Goal: Check status: Check status

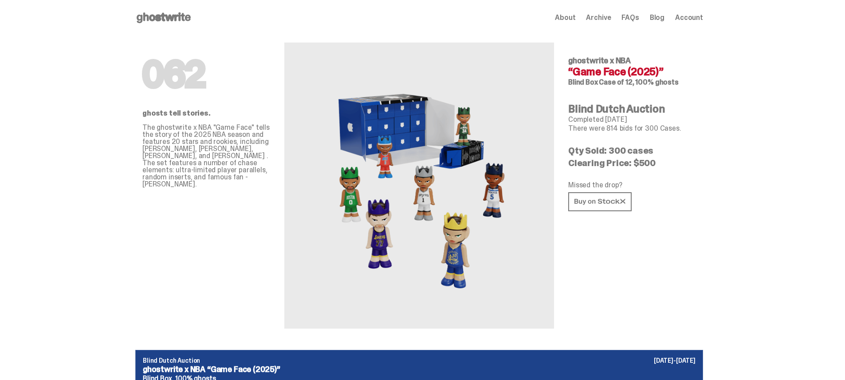
click at [609, 18] on span "Archive" at bounding box center [598, 17] width 25 height 7
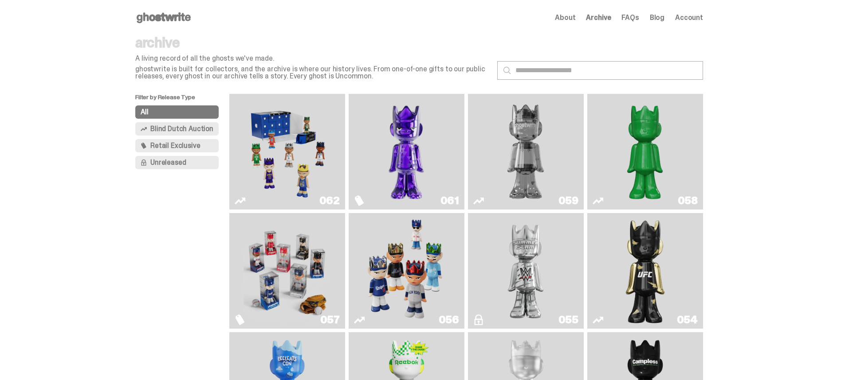
click at [404, 161] on img "Fantasy" at bounding box center [406, 152] width 87 height 109
click at [380, 168] on img "Fantasy" at bounding box center [406, 152] width 87 height 109
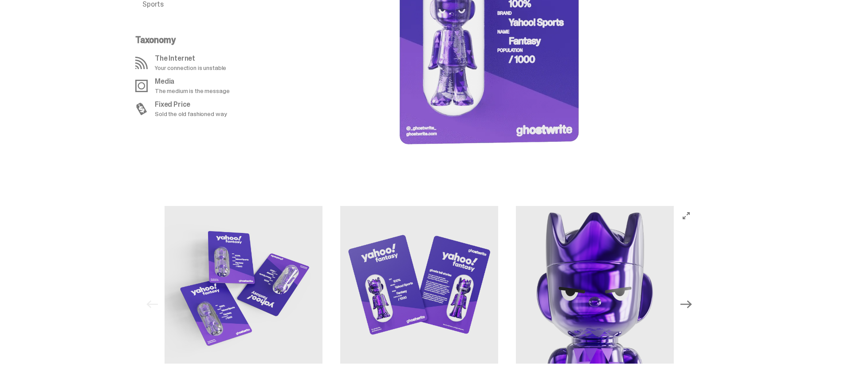
scroll to position [233, 0]
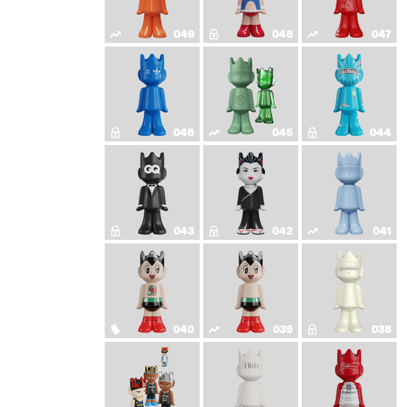
scroll to position [425, 0]
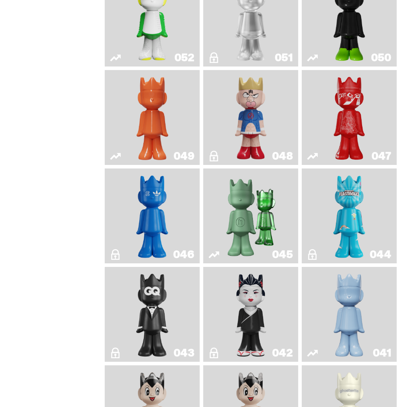
click at [141, 124] on img "Schrödinger's ghost: Orange Vibe" at bounding box center [152, 118] width 38 height 88
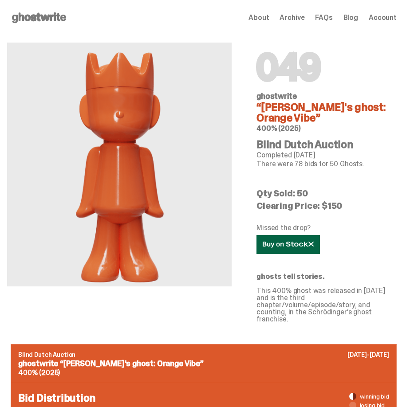
click at [301, 246] on use at bounding box center [288, 244] width 51 height 6
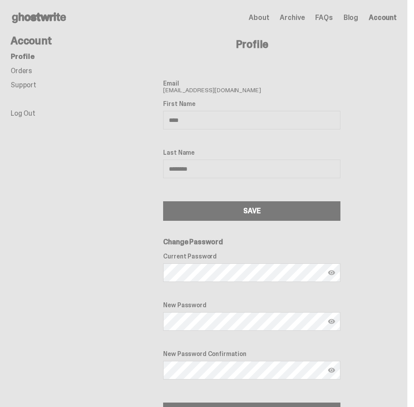
click at [20, 73] on link "Orders" at bounding box center [21, 70] width 21 height 9
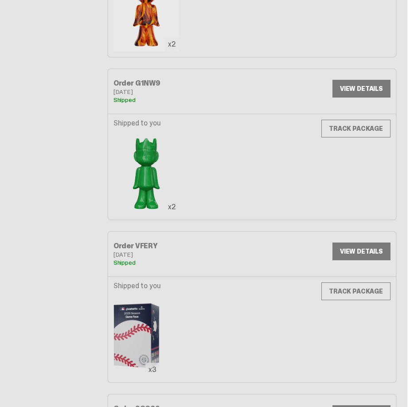
scroll to position [389, 0]
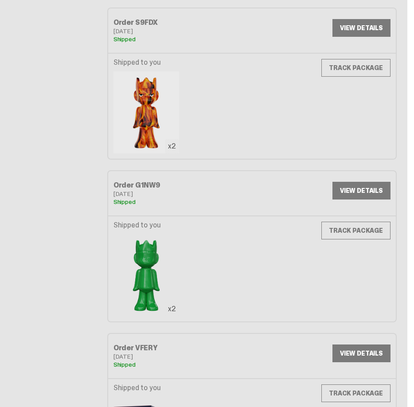
click at [355, 31] on link "VIEW DETAILS" at bounding box center [362, 28] width 58 height 18
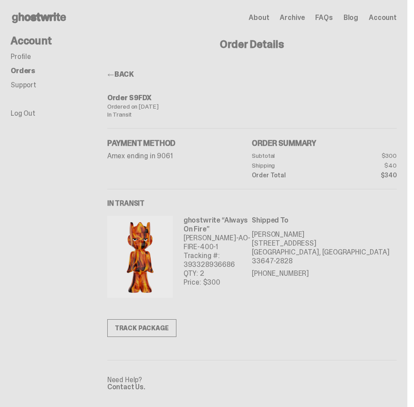
click at [304, 18] on span "Archive" at bounding box center [292, 17] width 25 height 7
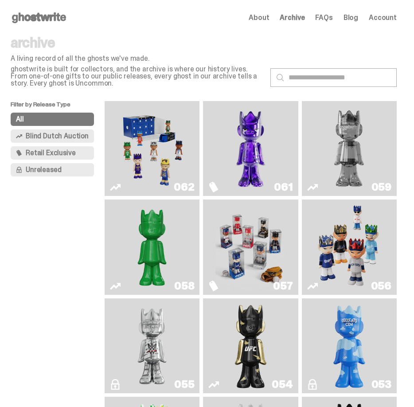
click at [52, 170] on span "Unreleased" at bounding box center [43, 169] width 35 height 7
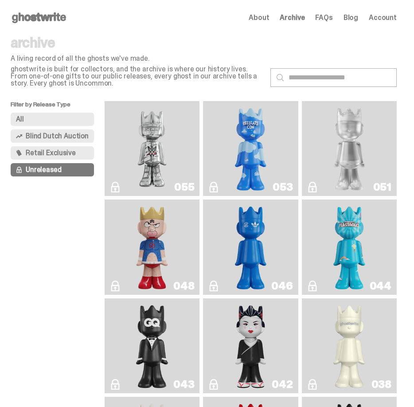
click at [67, 155] on span "Retail Exclusive" at bounding box center [51, 152] width 50 height 7
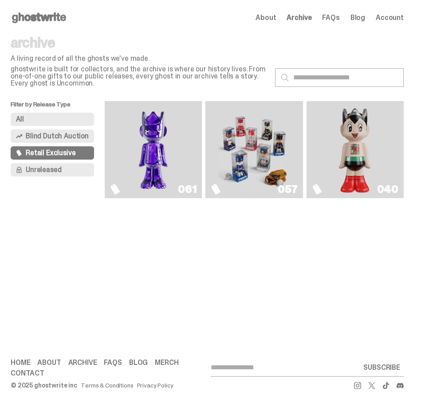
click at [46, 133] on span "Blind Dutch Auction" at bounding box center [57, 136] width 63 height 7
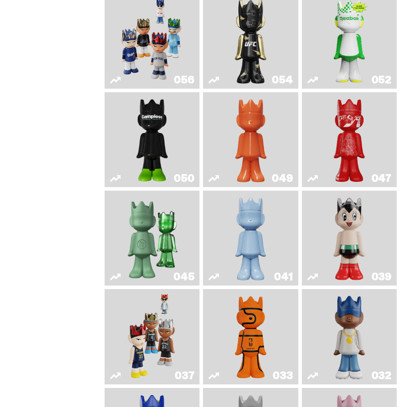
scroll to position [184, 0]
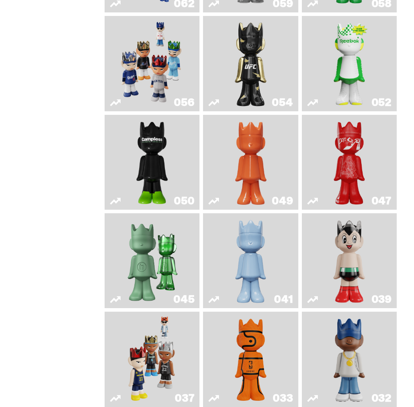
click at [266, 169] on img "Schrödinger's ghost: Orange Vibe" at bounding box center [251, 162] width 38 height 88
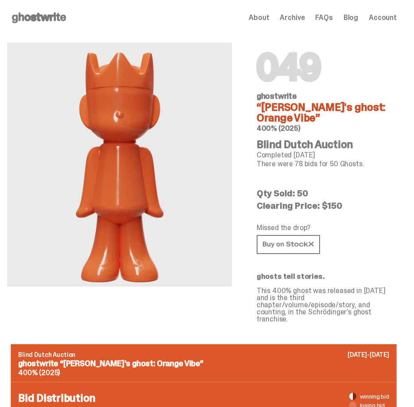
click at [388, 18] on span "Account" at bounding box center [383, 17] width 28 height 7
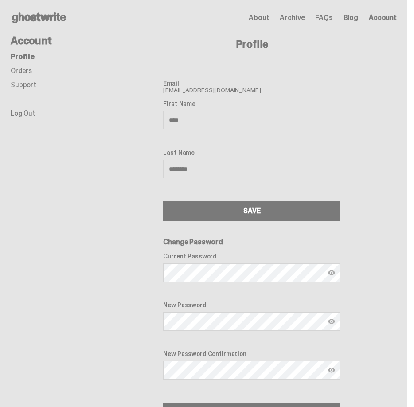
click at [18, 71] on link "Orders" at bounding box center [21, 70] width 21 height 9
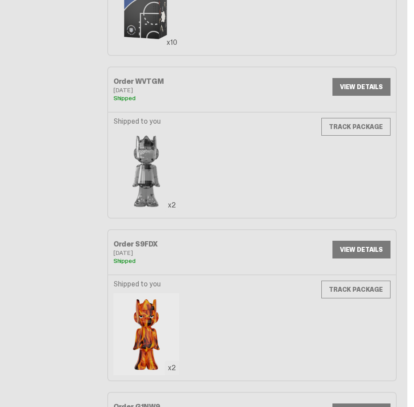
scroll to position [184, 0]
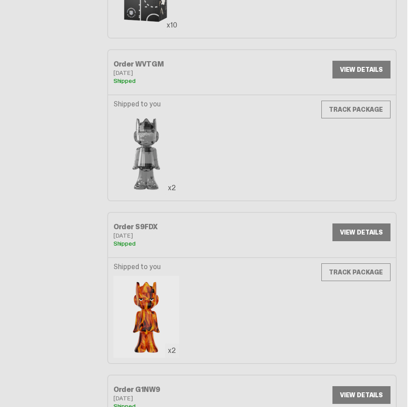
click at [355, 231] on link "VIEW DETAILS" at bounding box center [362, 233] width 58 height 18
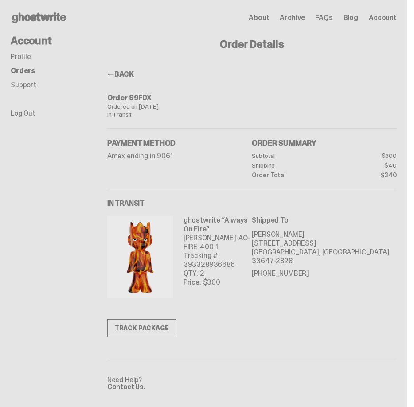
click at [305, 18] on span "Archive" at bounding box center [292, 17] width 25 height 7
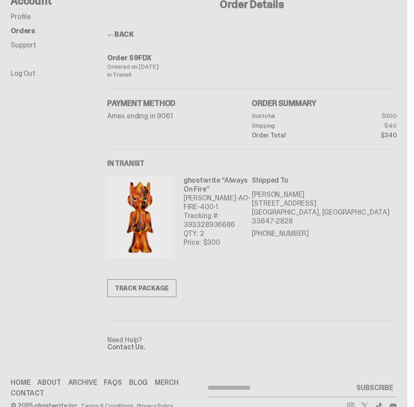
scroll to position [60, 0]
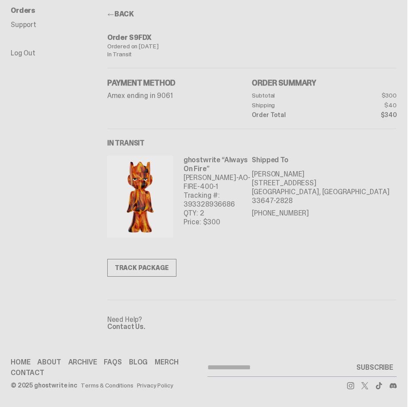
click at [143, 270] on link "TRACK PACKAGE" at bounding box center [141, 268] width 69 height 18
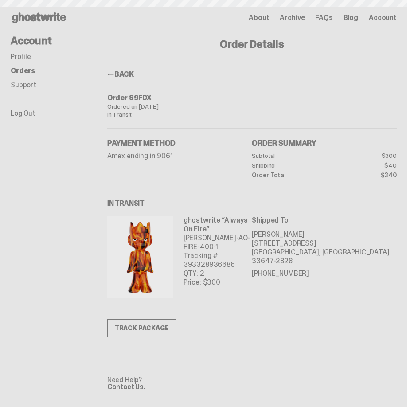
scroll to position [60, 0]
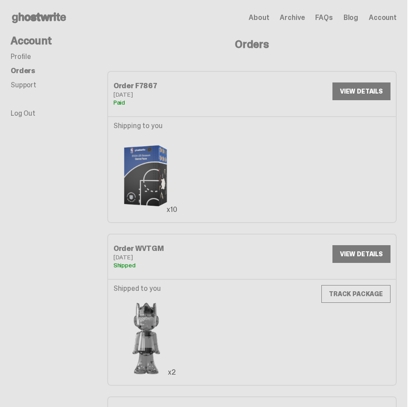
click at [297, 18] on span "Archive" at bounding box center [292, 17] width 25 height 7
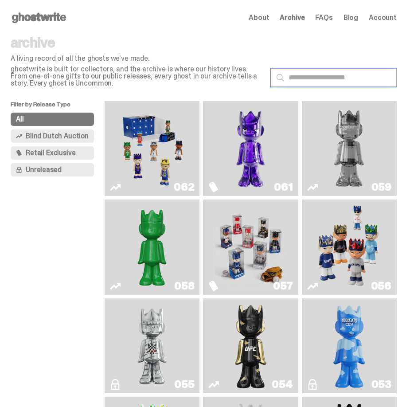
click at [312, 76] on input "text" at bounding box center [334, 77] width 126 height 19
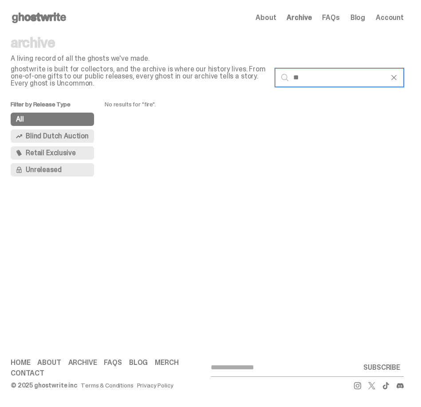
type input "*"
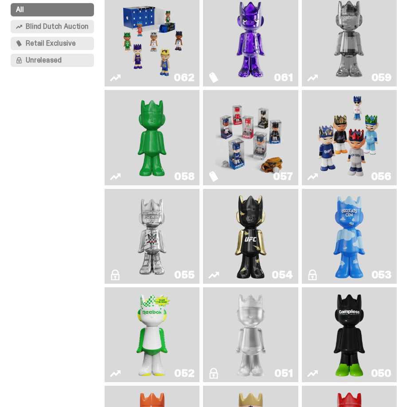
scroll to position [91, 0]
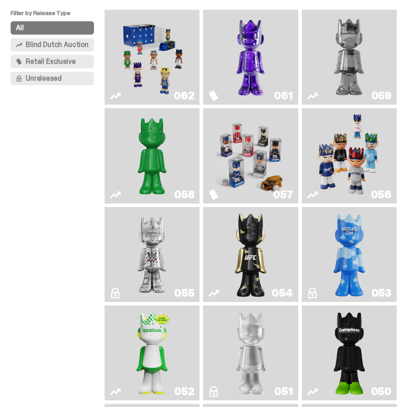
click at [58, 59] on span "Retail Exclusive" at bounding box center [51, 61] width 50 height 7
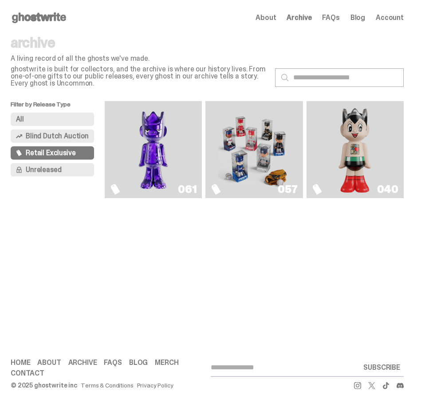
click at [38, 17] on use at bounding box center [39, 17] width 54 height 11
